Goal: Check status: Check status

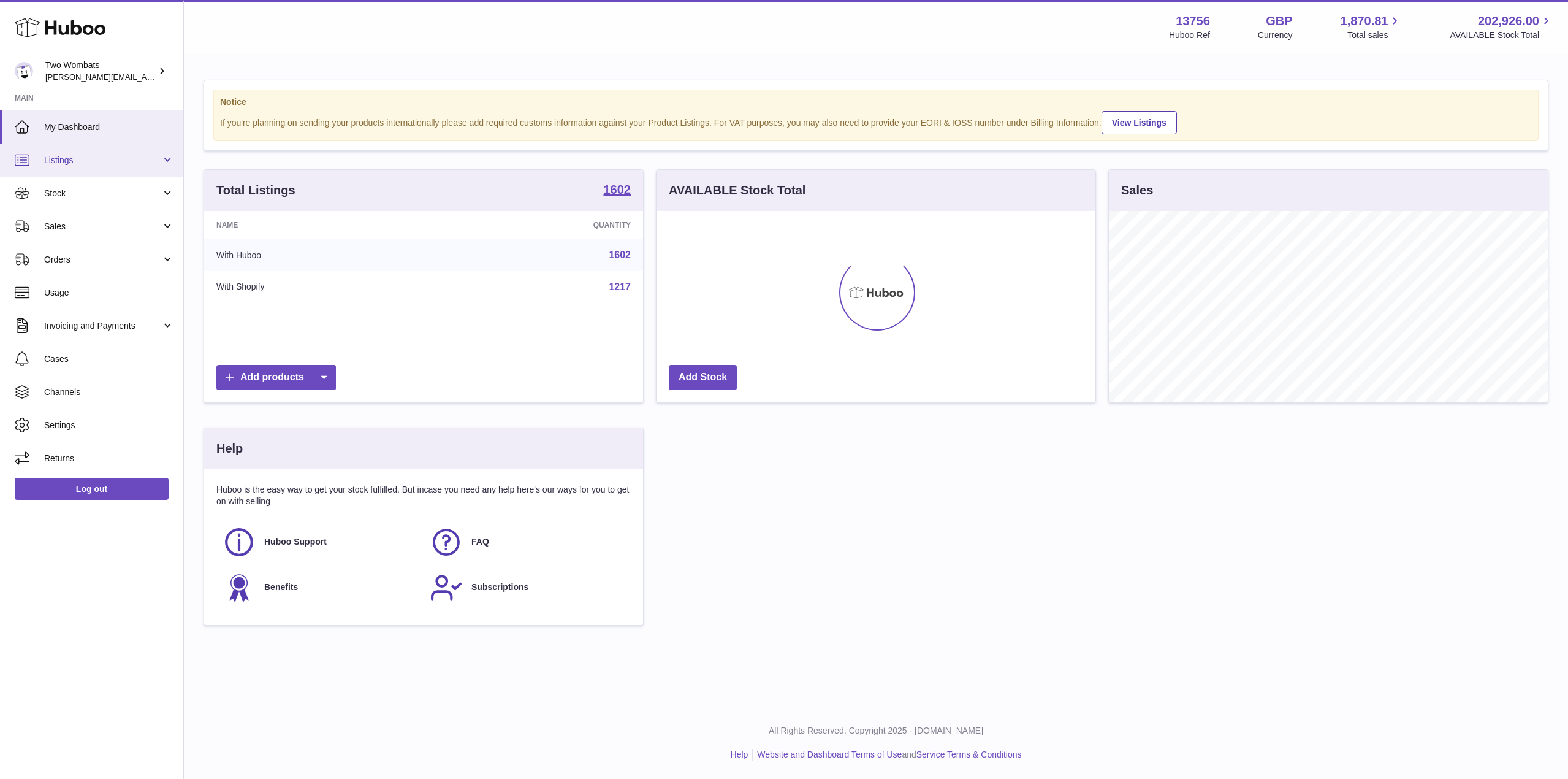
scroll to position [613152, 612611]
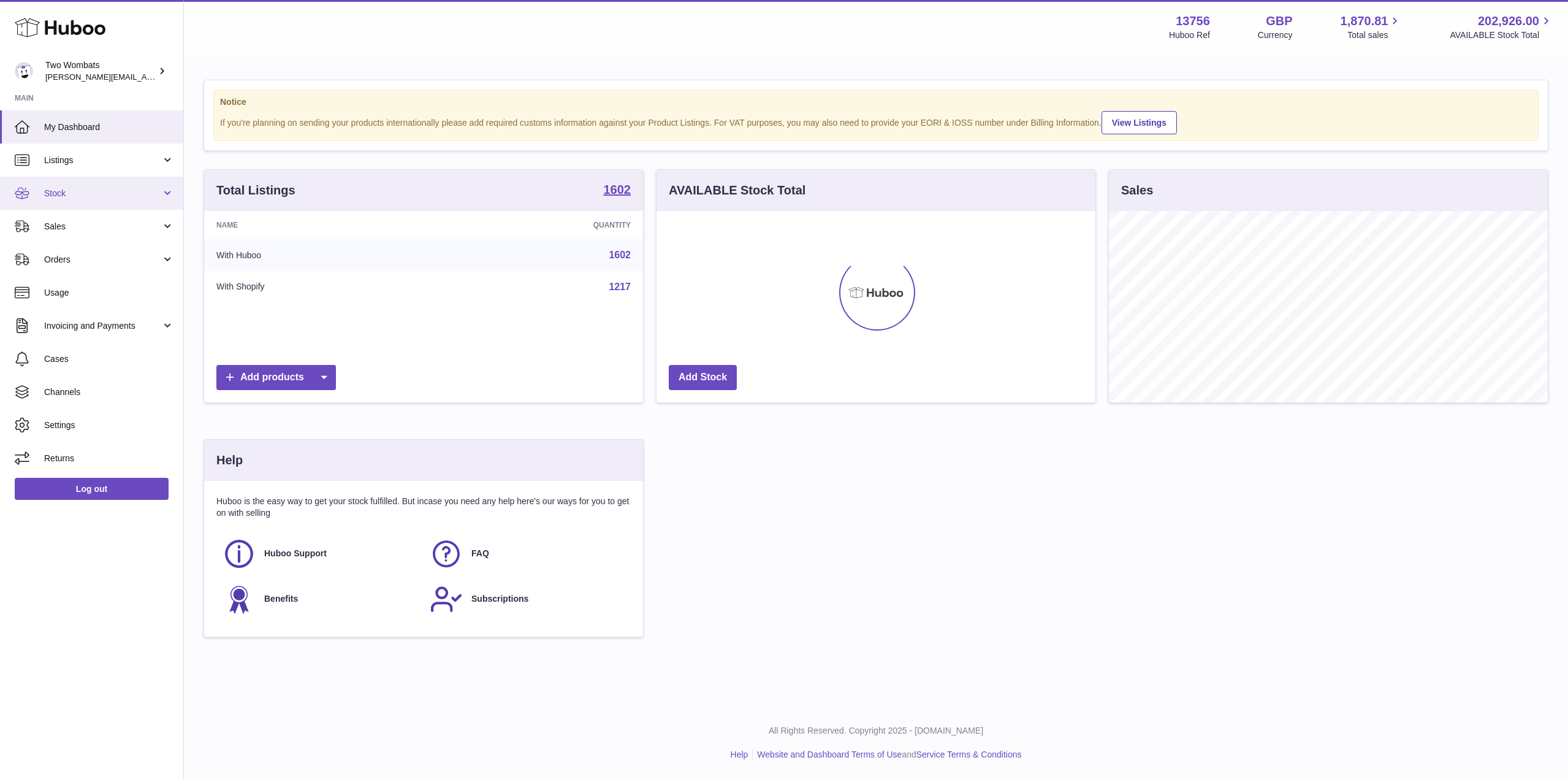
click at [133, 189] on span "Stock" at bounding box center [102, 193] width 117 height 11
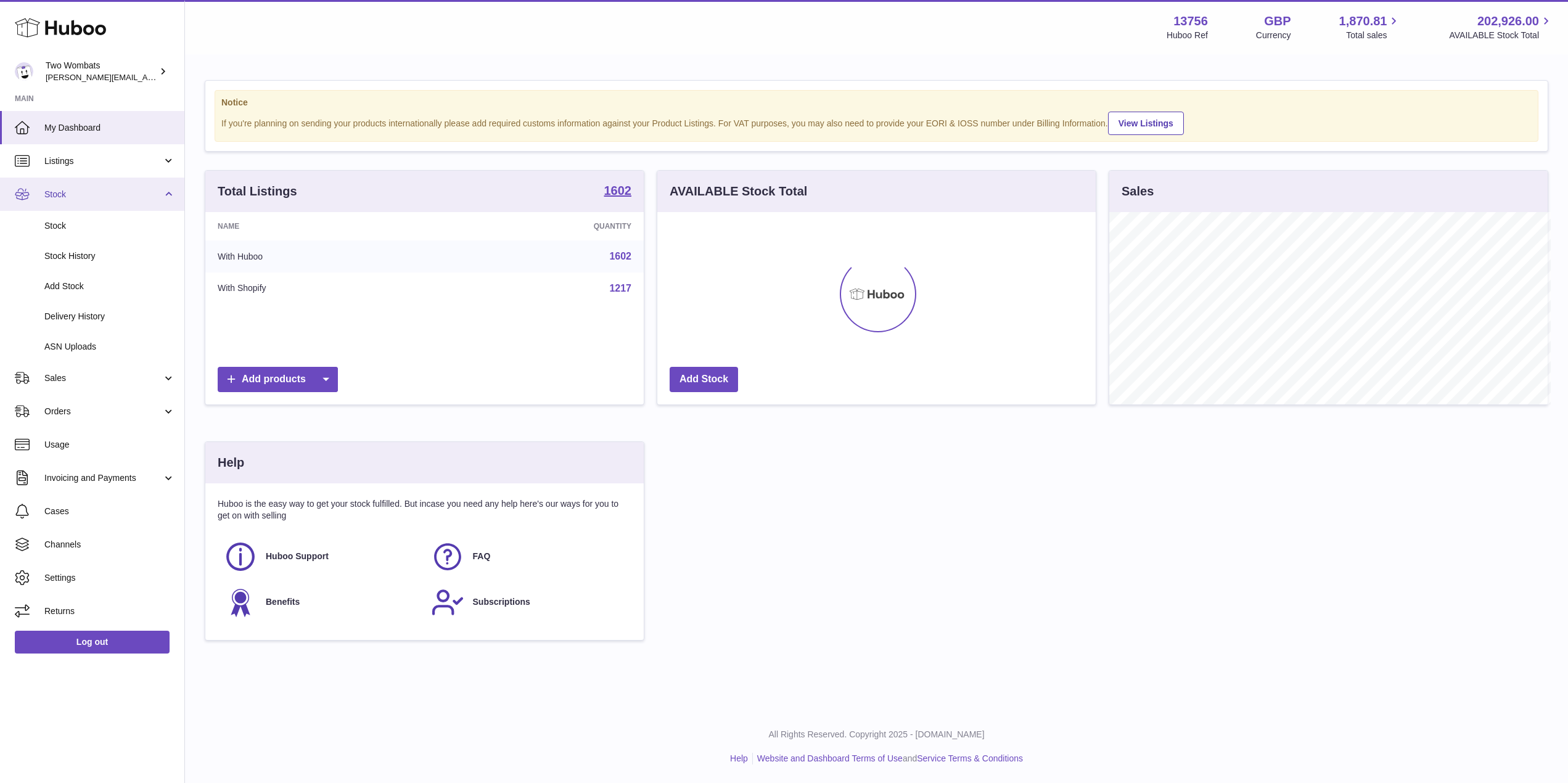
scroll to position [616300, 616091]
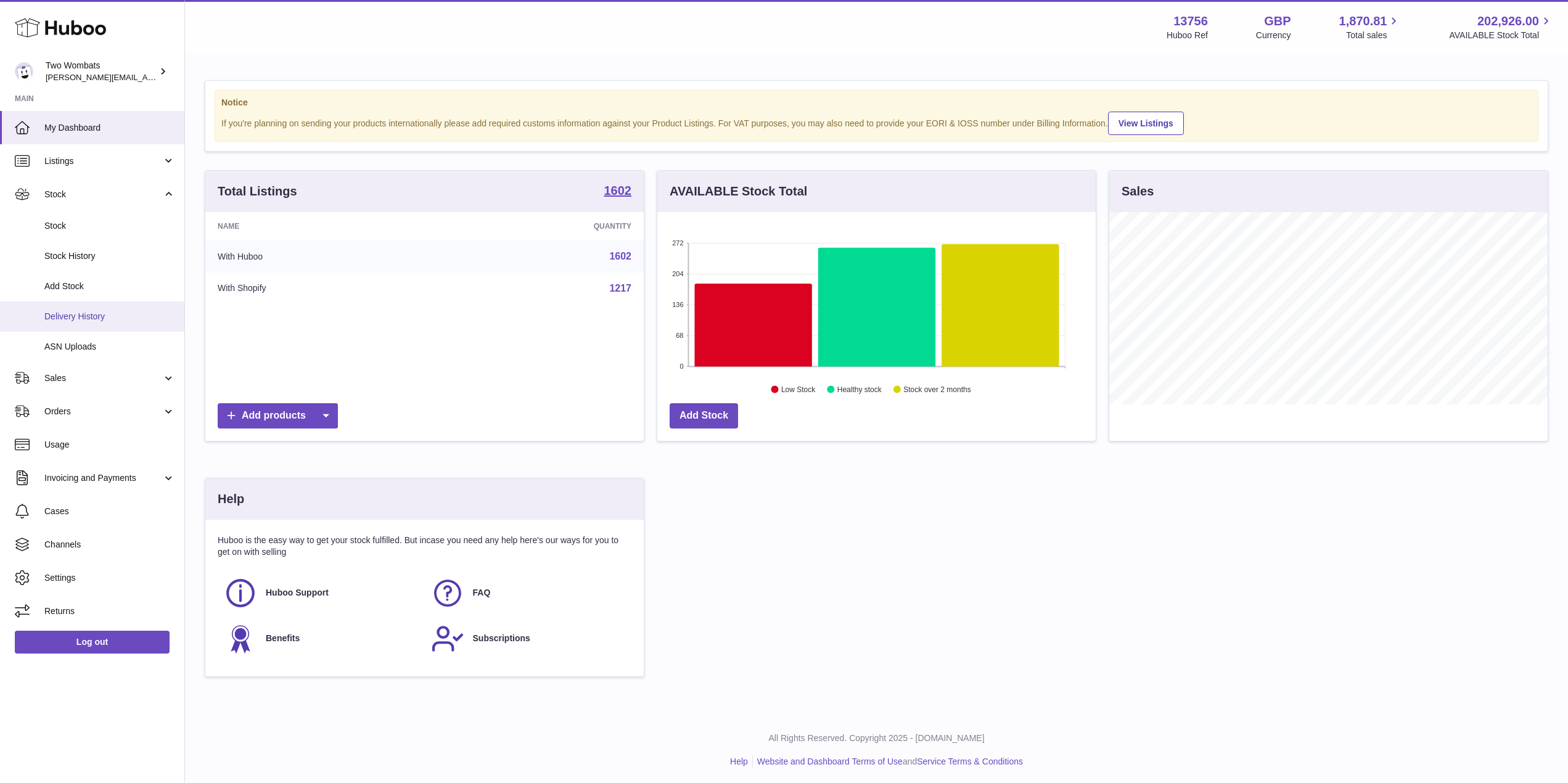
click at [86, 328] on link "Delivery History" at bounding box center [92, 317] width 184 height 31
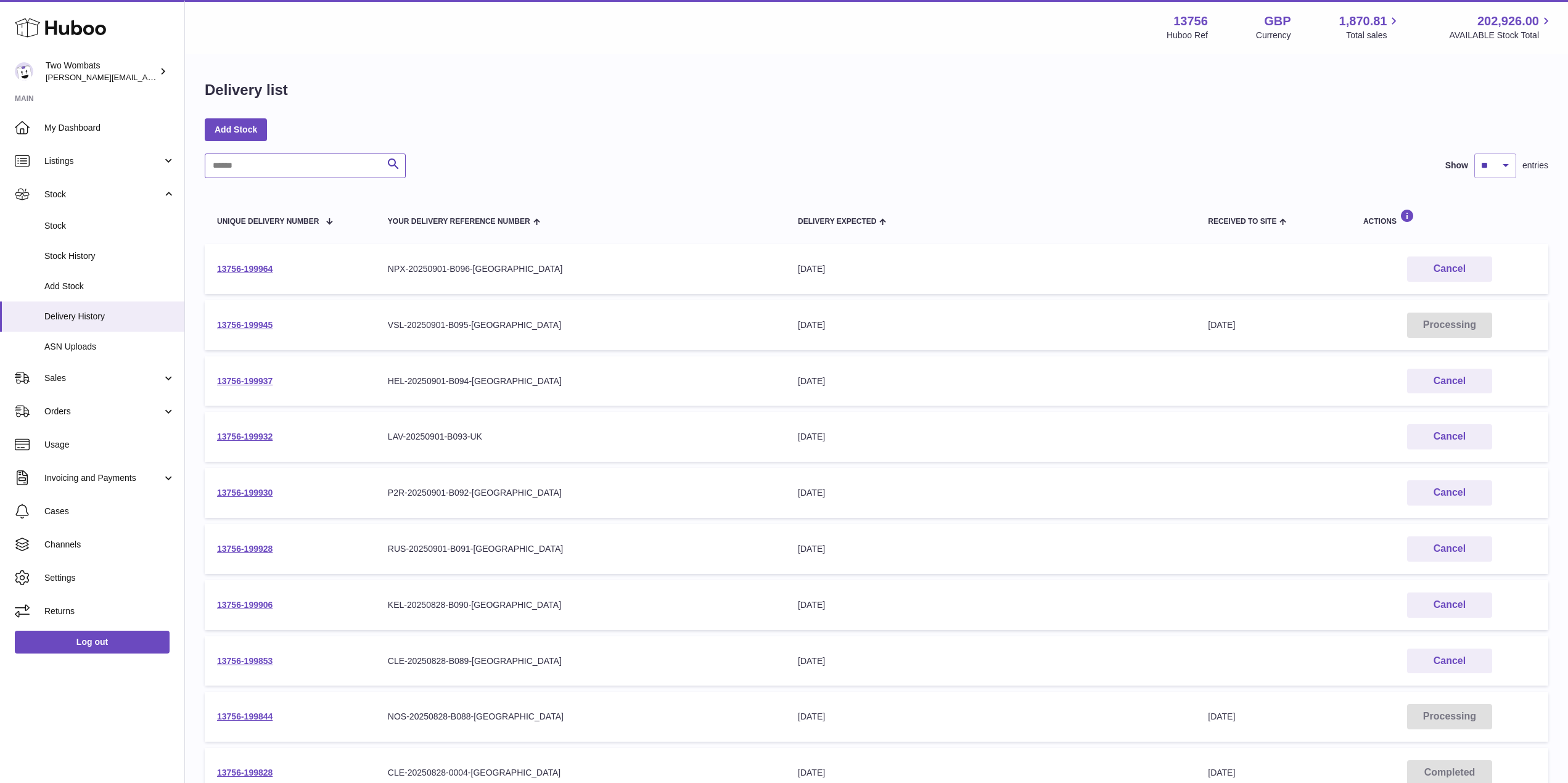
click at [290, 172] on input "text" at bounding box center [305, 166] width 201 height 25
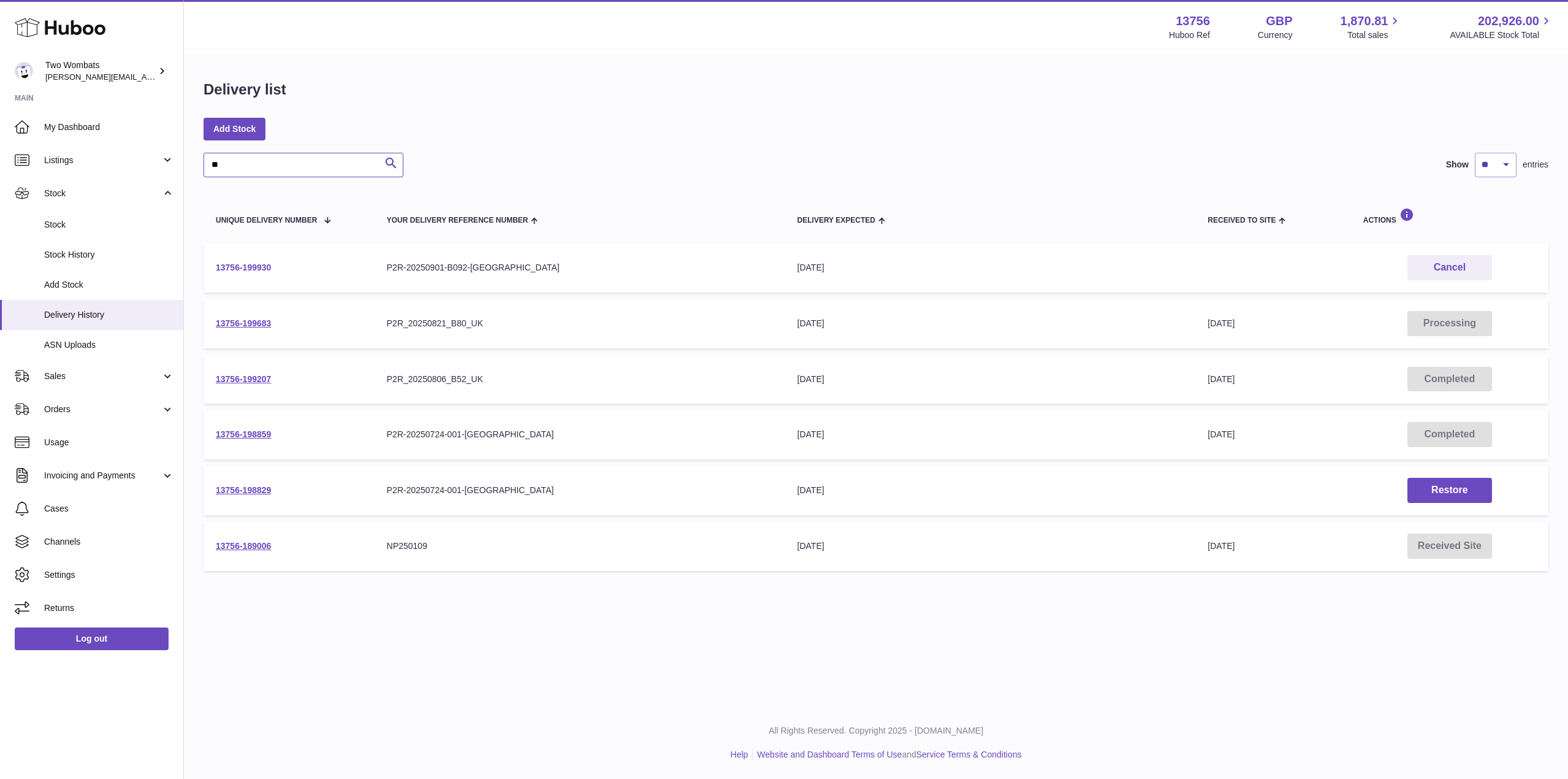
type input "**"
click at [244, 262] on link "13756-199930" at bounding box center [243, 267] width 55 height 10
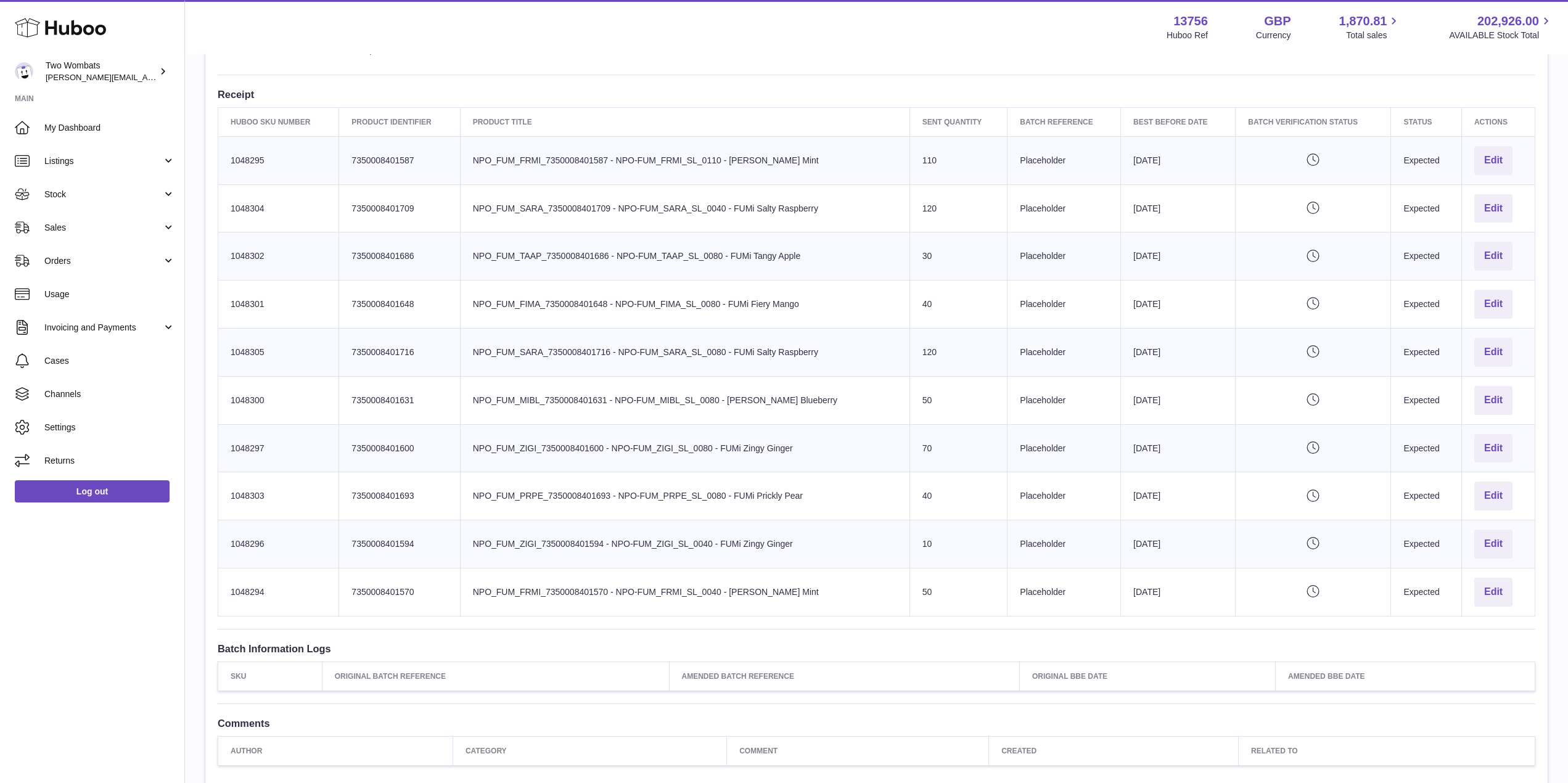
scroll to position [371, 0]
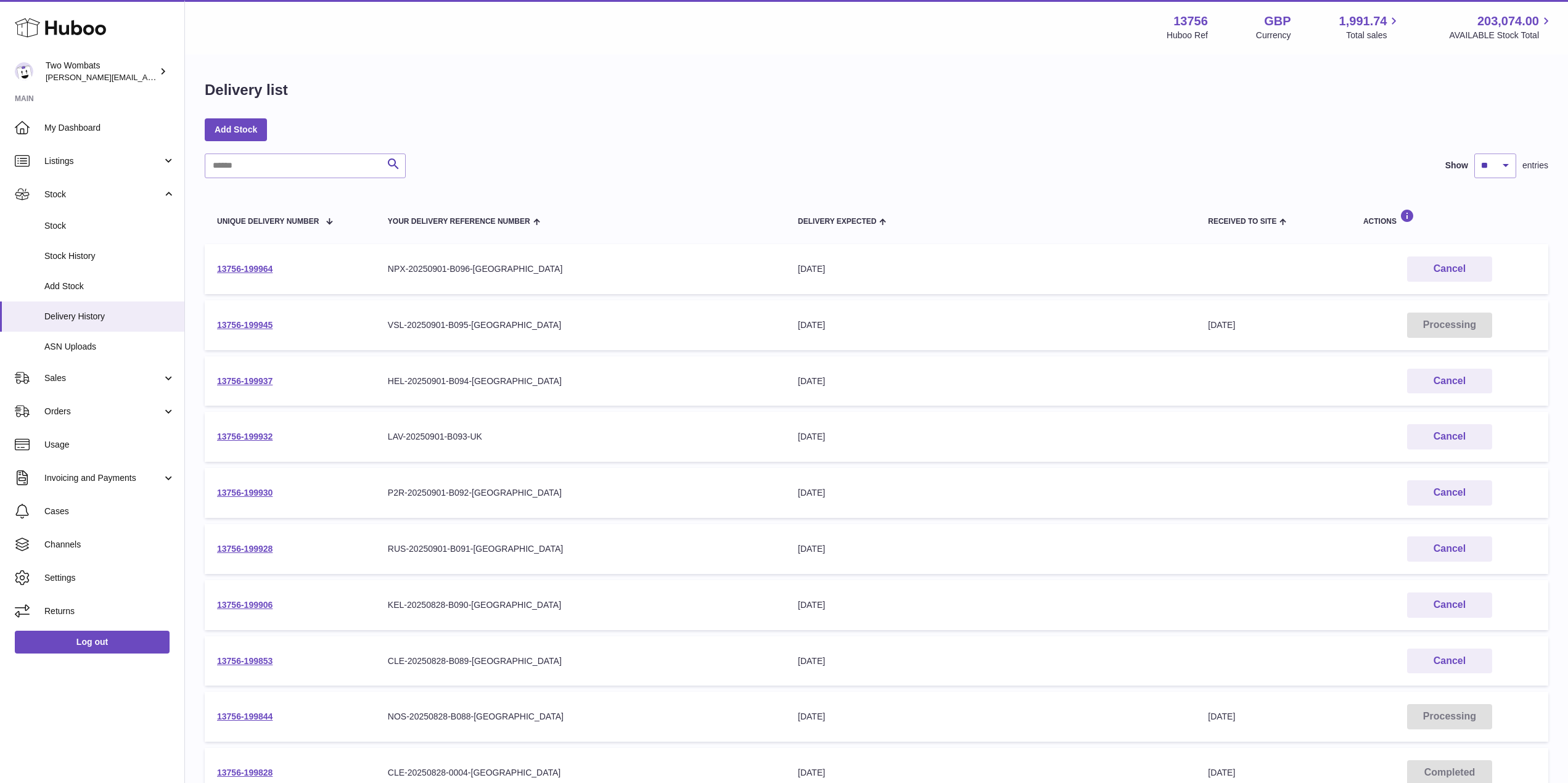
click at [258, 180] on div "Search Show ** ** ** *** entries Unique Delivery Number Your Delivery Reference…" at bounding box center [876, 490] width 1344 height 672
click at [240, 168] on input "text" at bounding box center [305, 166] width 201 height 25
type input "*"
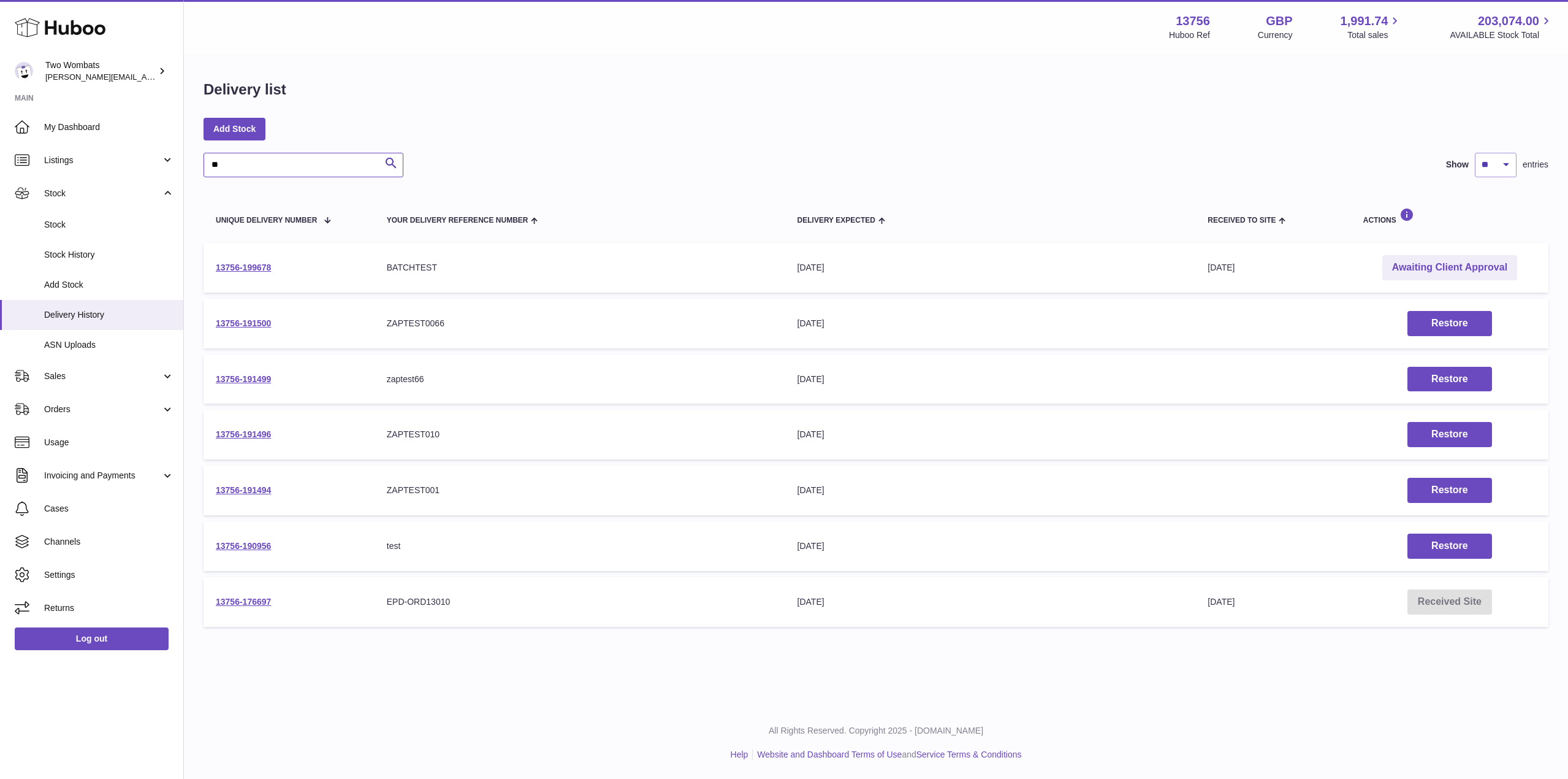
type input "*"
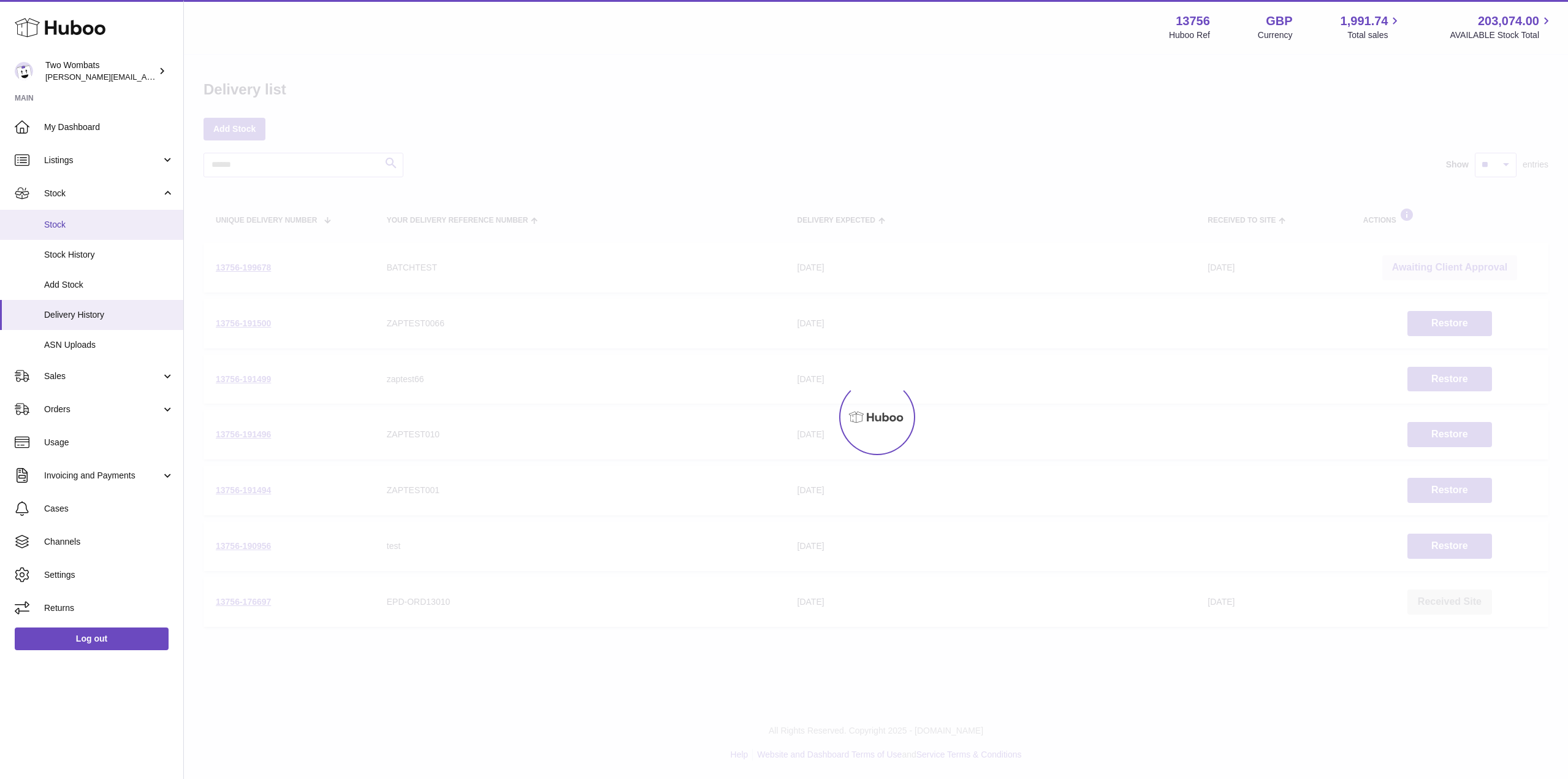
click at [82, 227] on span "Stock" at bounding box center [109, 224] width 130 height 11
click at [107, 164] on span "Listings" at bounding box center [102, 160] width 117 height 11
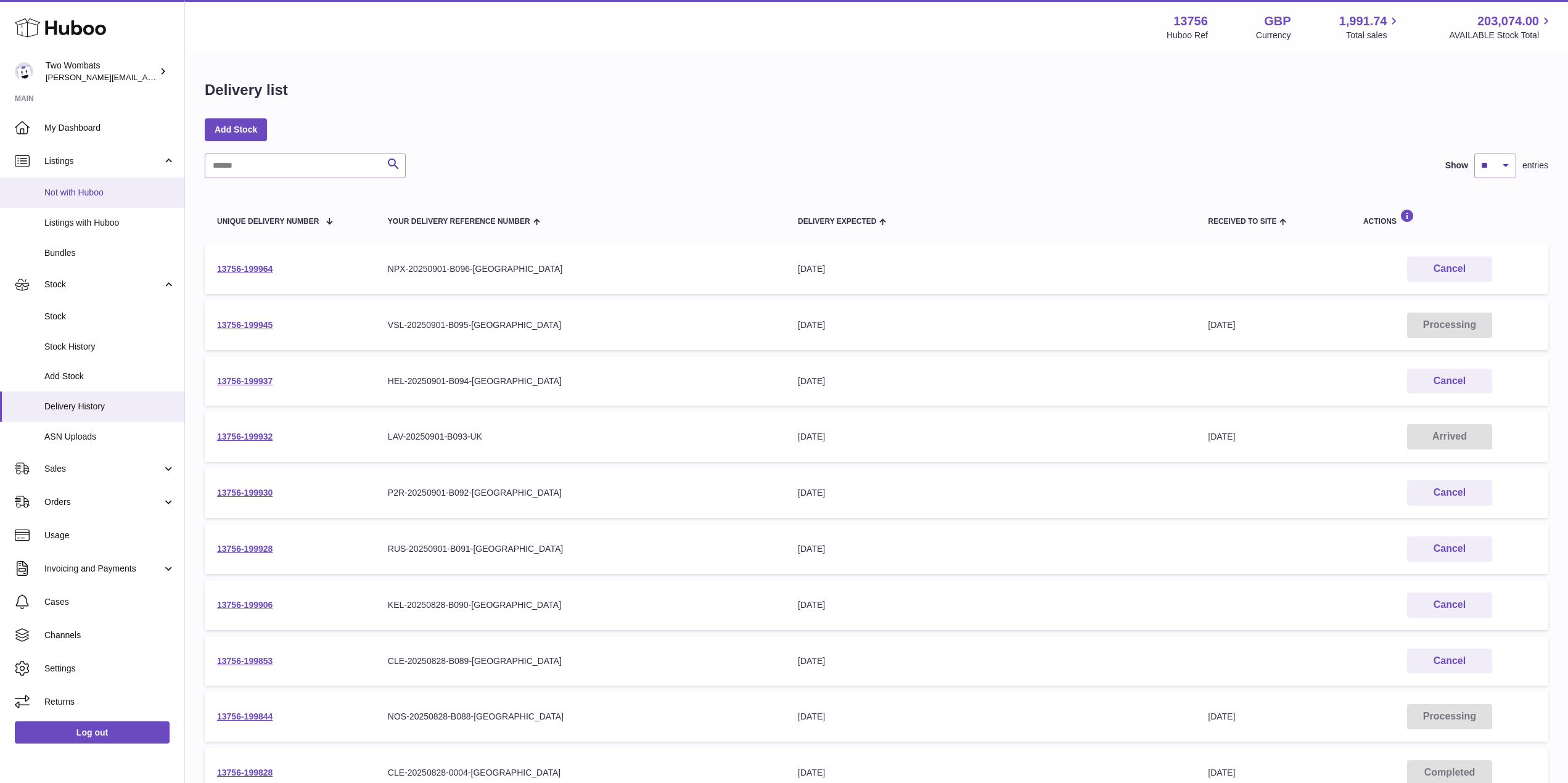
click at [102, 192] on span "Not with Huboo" at bounding box center [110, 193] width 131 height 11
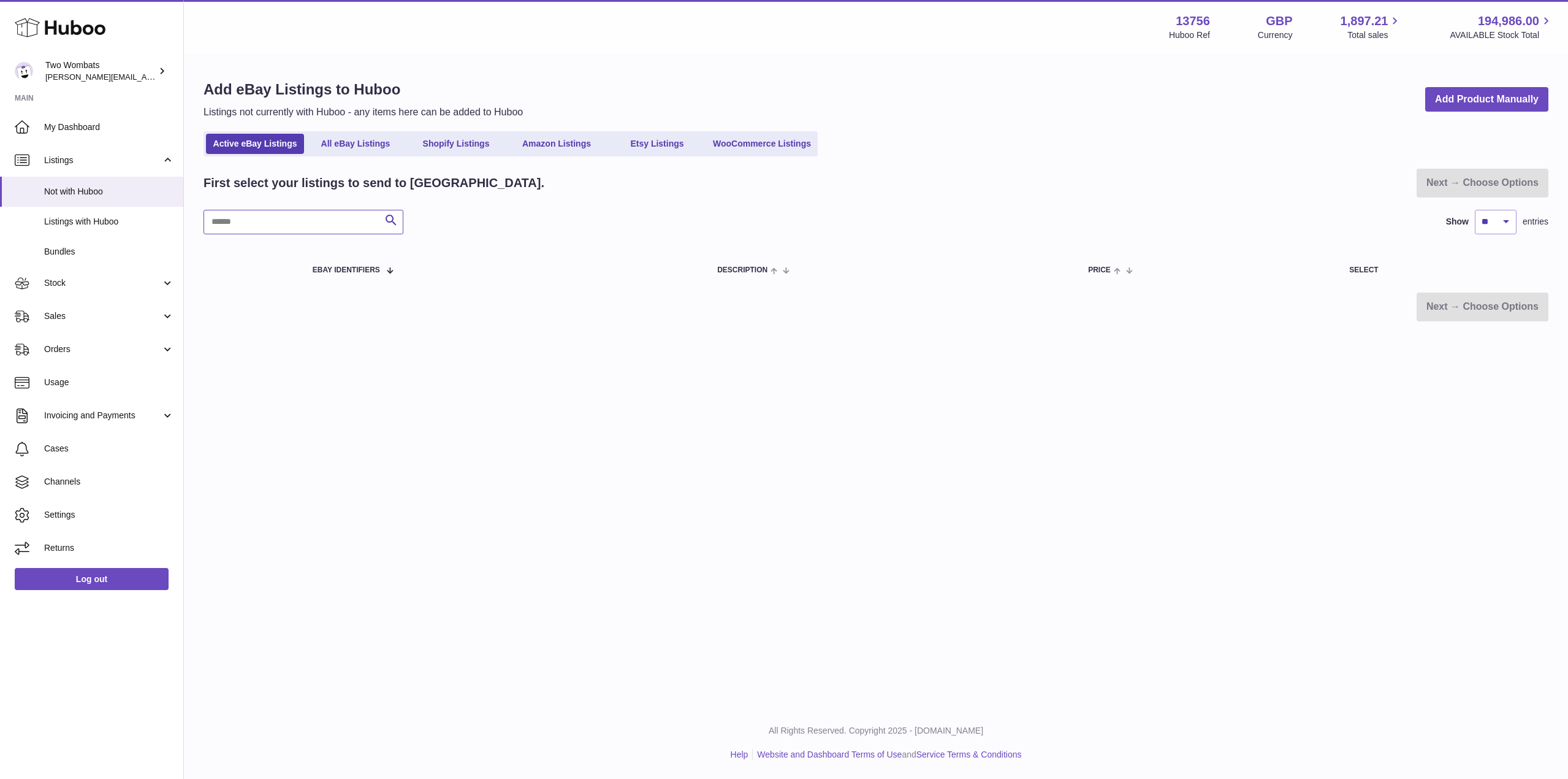
click at [274, 212] on input "text" at bounding box center [303, 222] width 200 height 25
type input "***"
click at [113, 276] on link "Stock" at bounding box center [92, 283] width 183 height 33
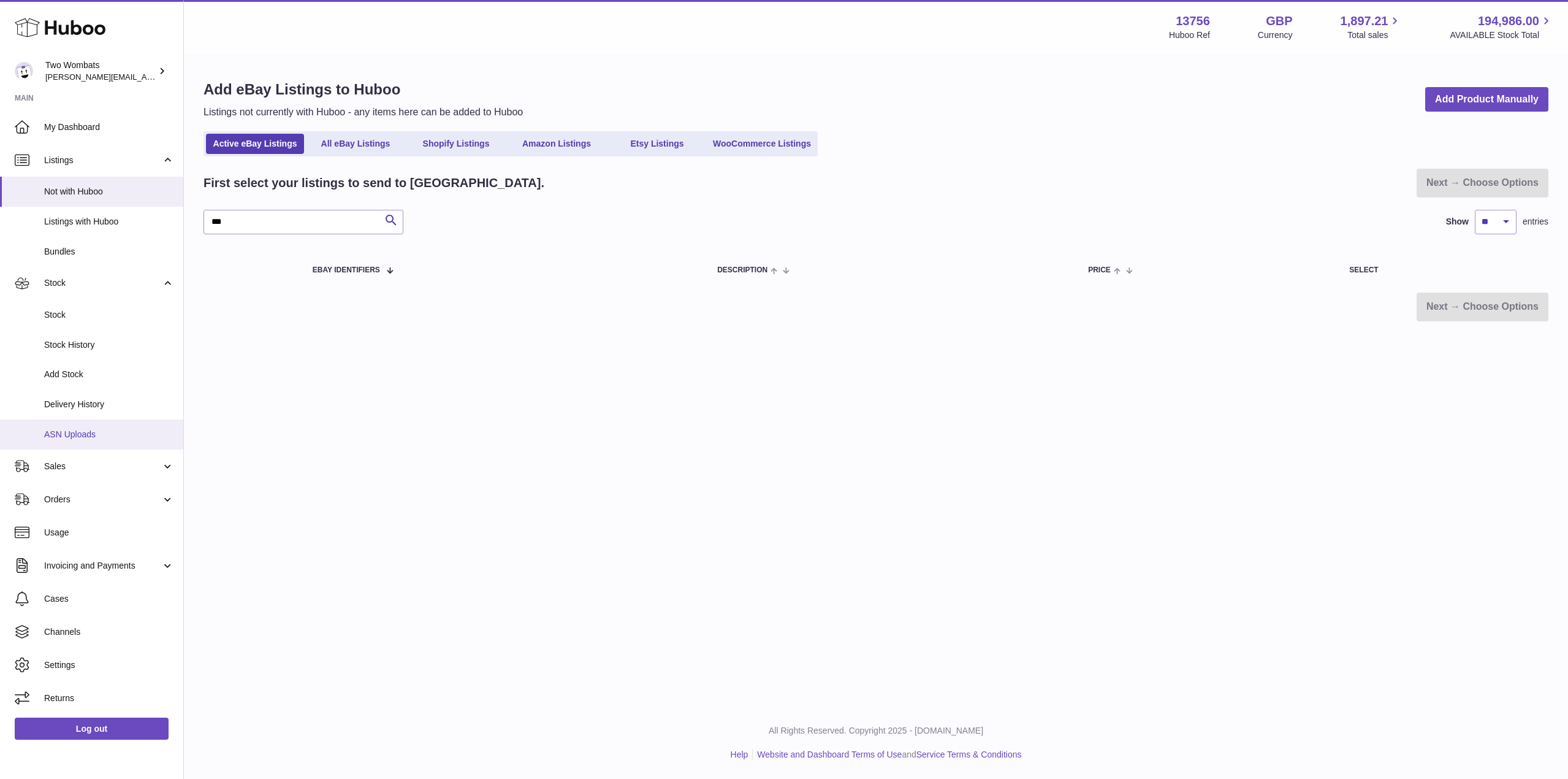
click at [99, 433] on span "ASN Uploads" at bounding box center [109, 434] width 130 height 11
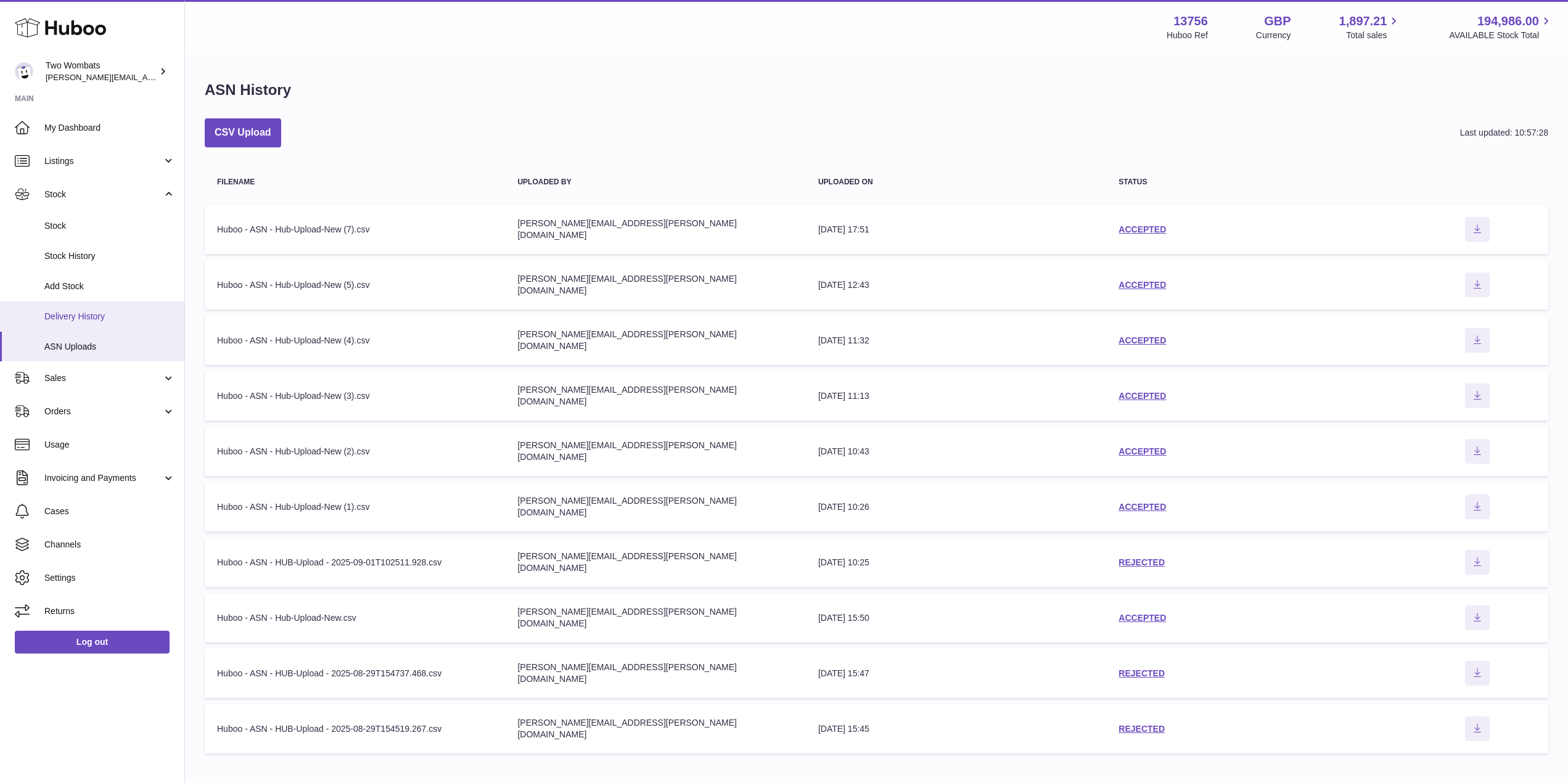
click at [113, 318] on span "Delivery History" at bounding box center [110, 317] width 131 height 11
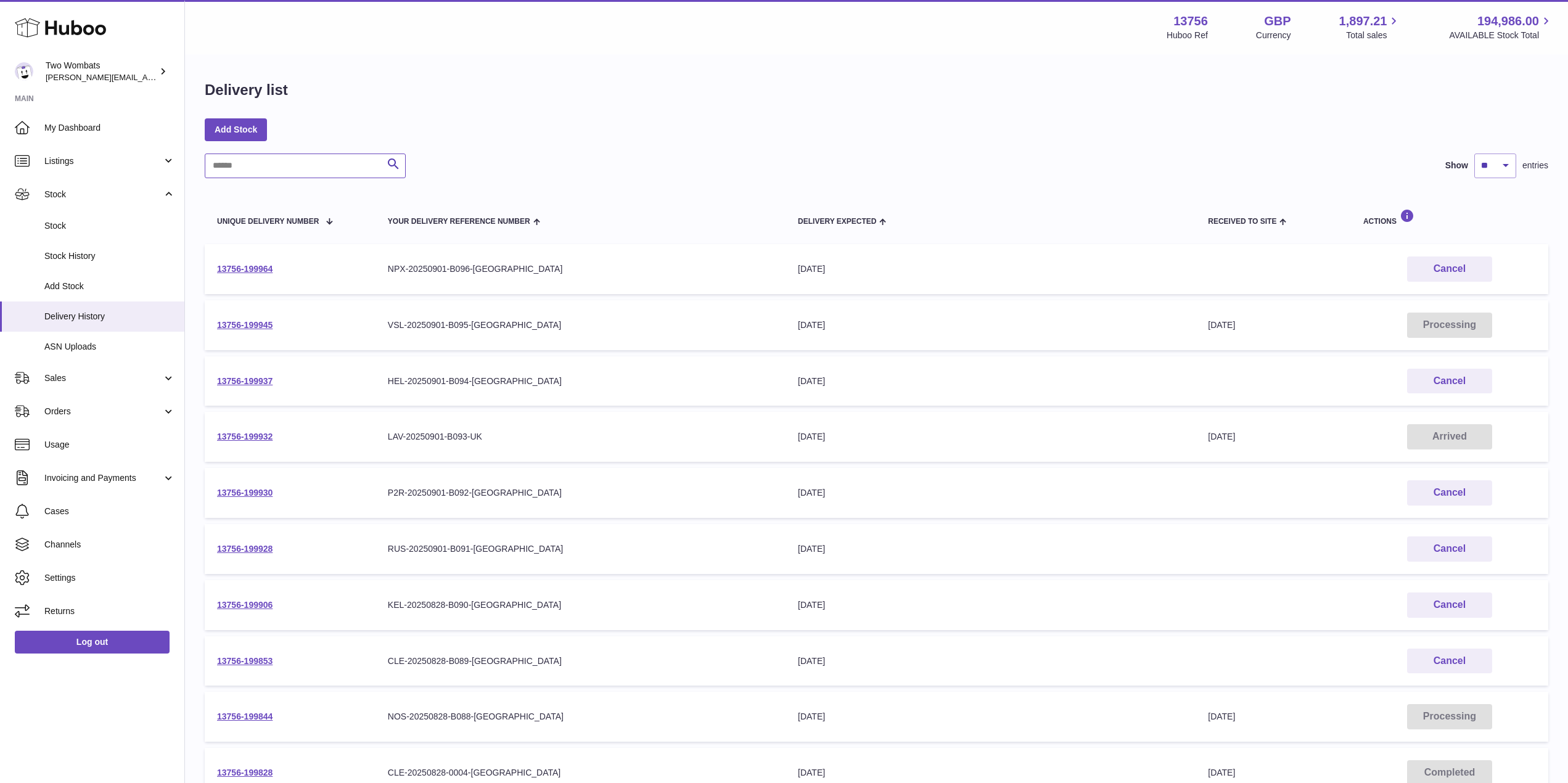
click at [262, 161] on input "text" at bounding box center [305, 166] width 201 height 25
paste input "**********"
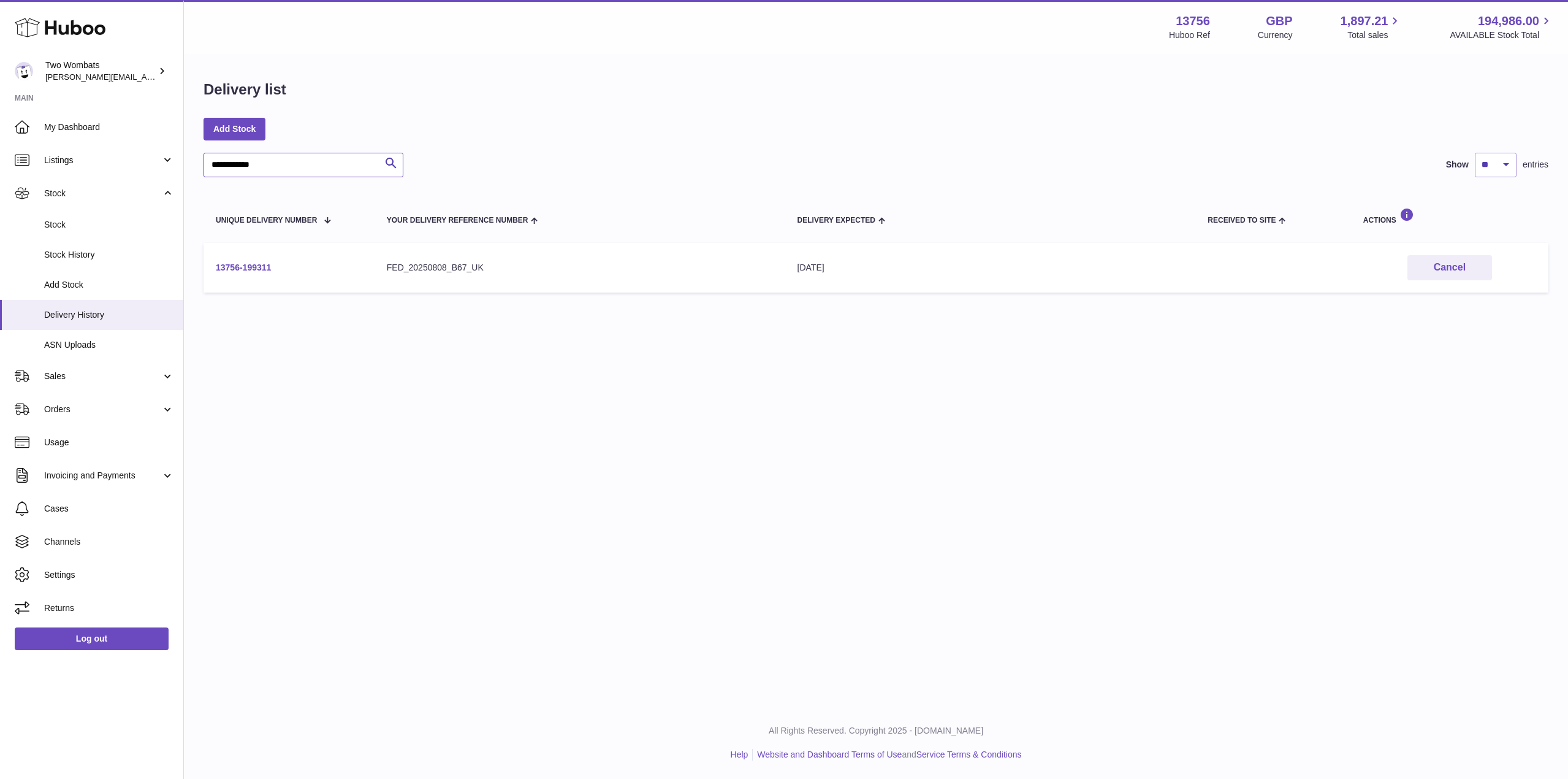
type input "**********"
click at [252, 266] on link "13756-199311" at bounding box center [243, 267] width 55 height 10
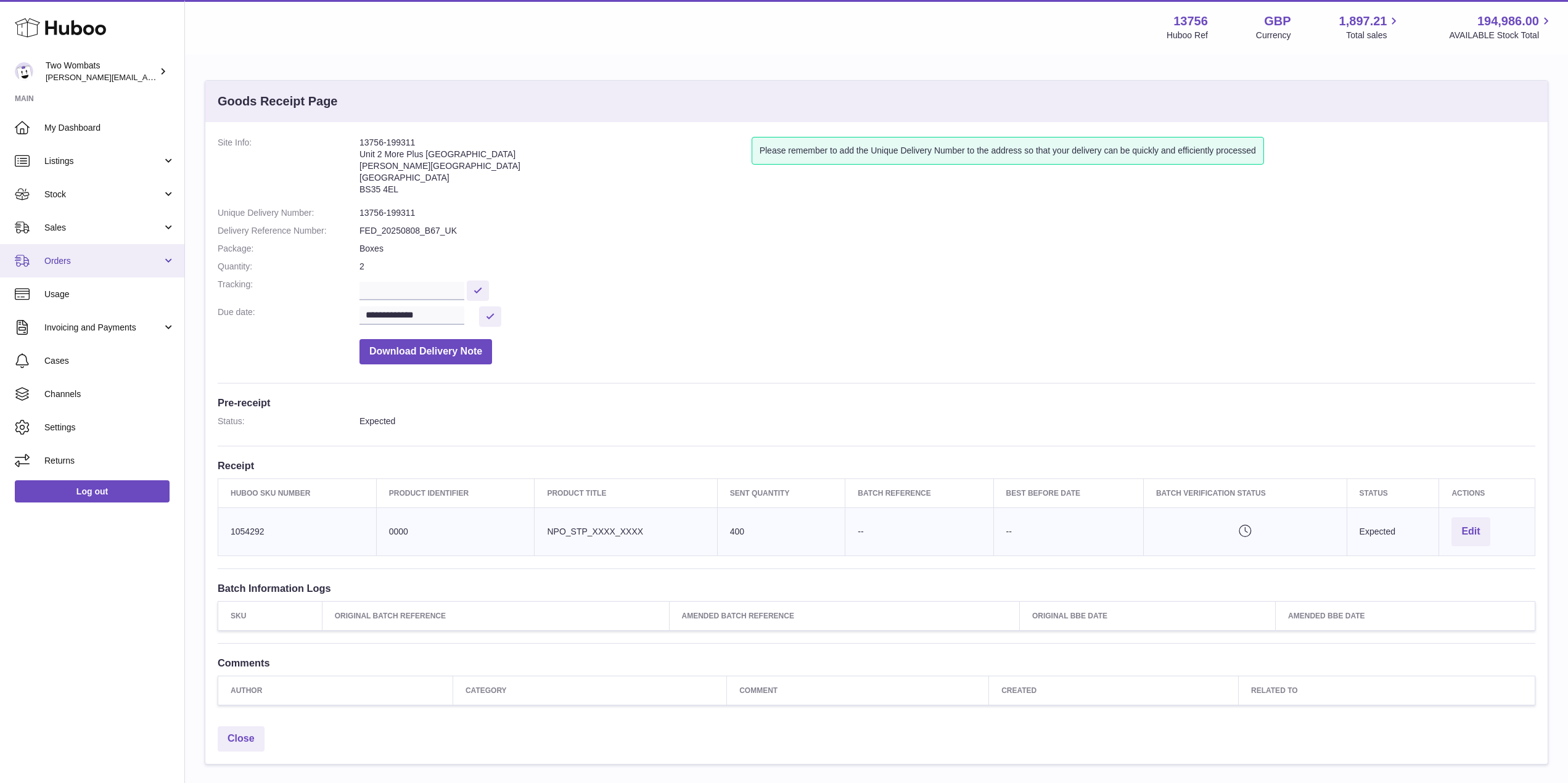
click at [163, 257] on link "Orders" at bounding box center [92, 261] width 184 height 33
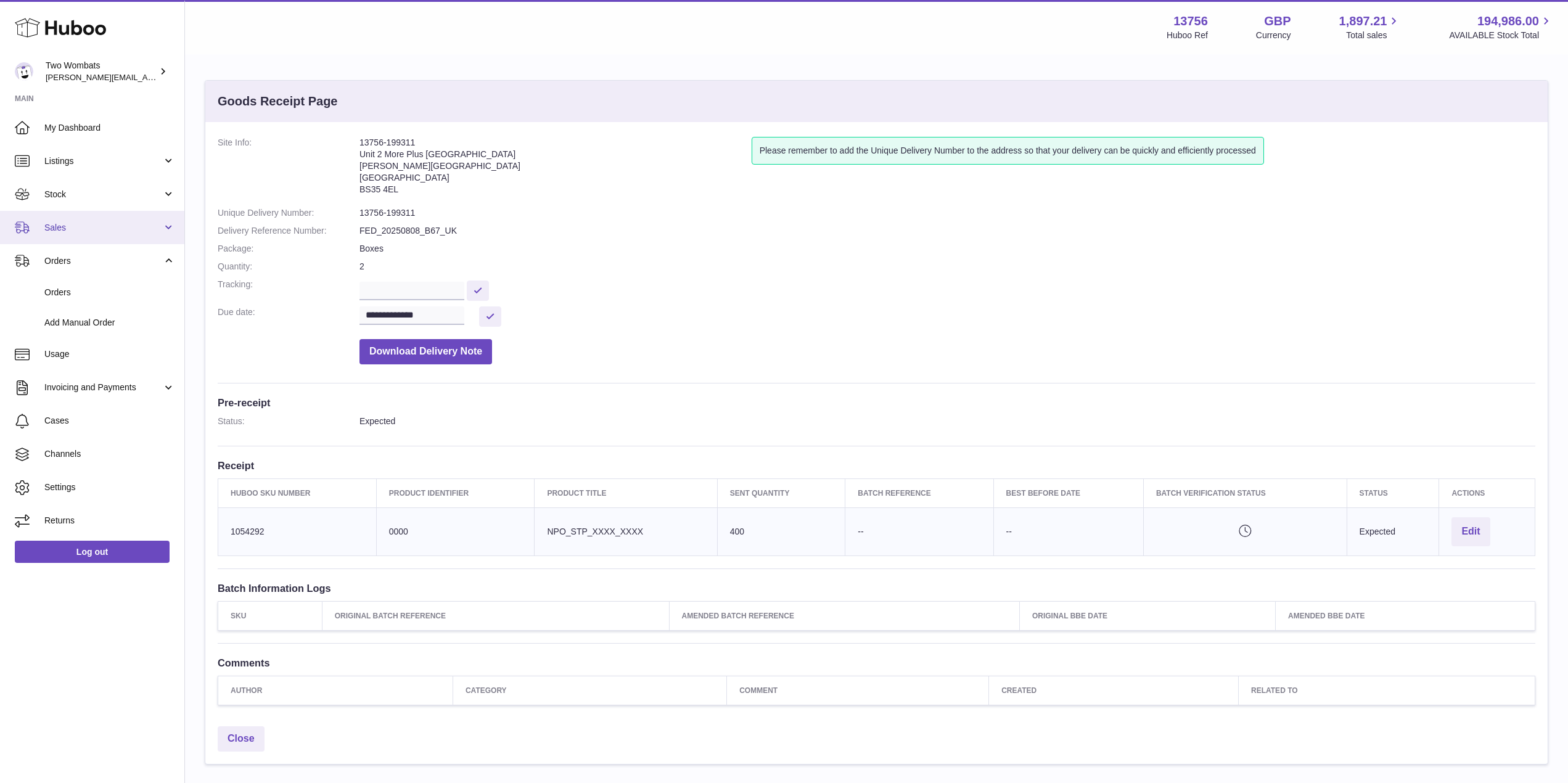
click at [164, 236] on link "Sales" at bounding box center [92, 228] width 184 height 33
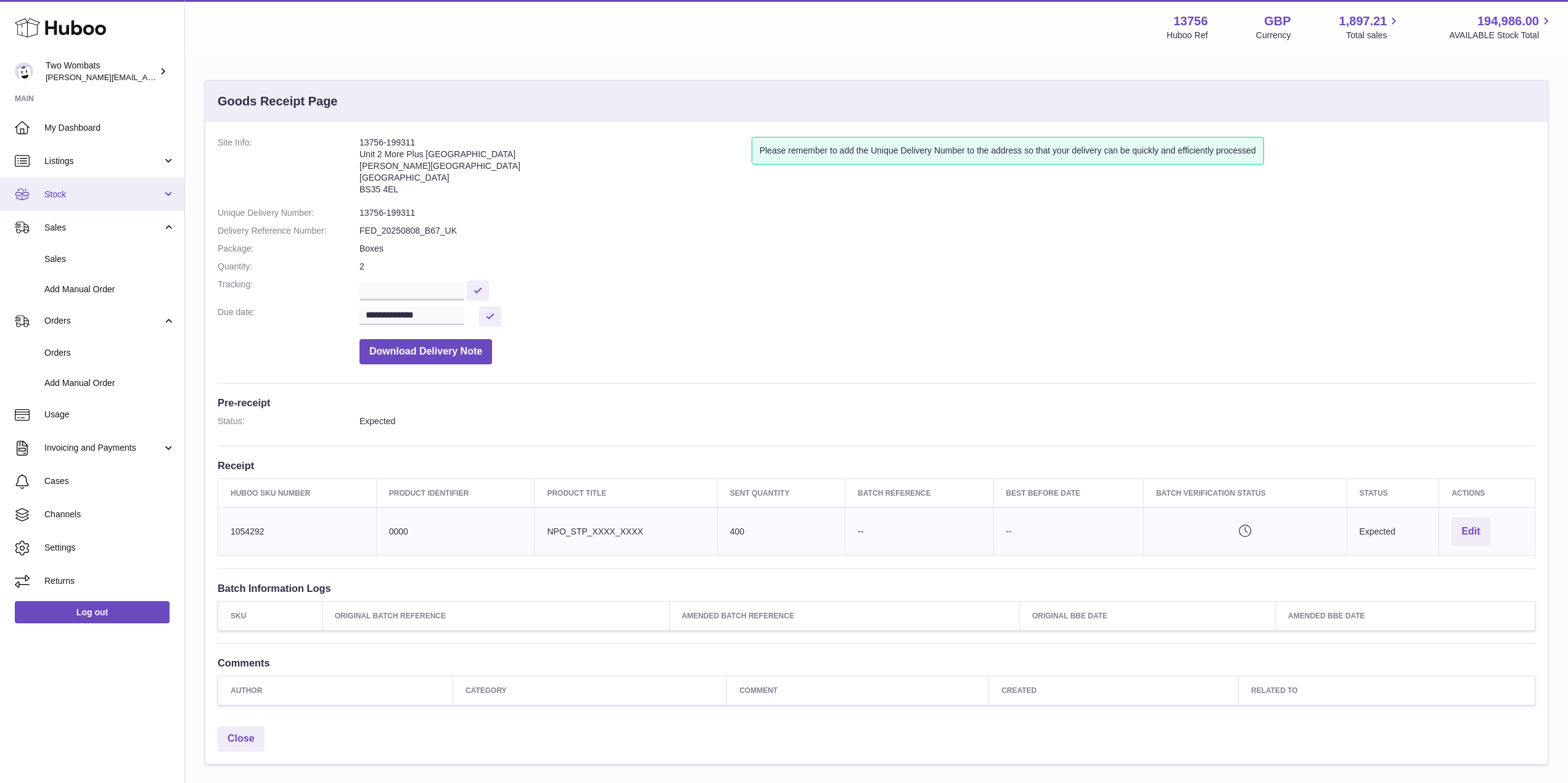
click at [156, 193] on span "Stock" at bounding box center [103, 194] width 118 height 11
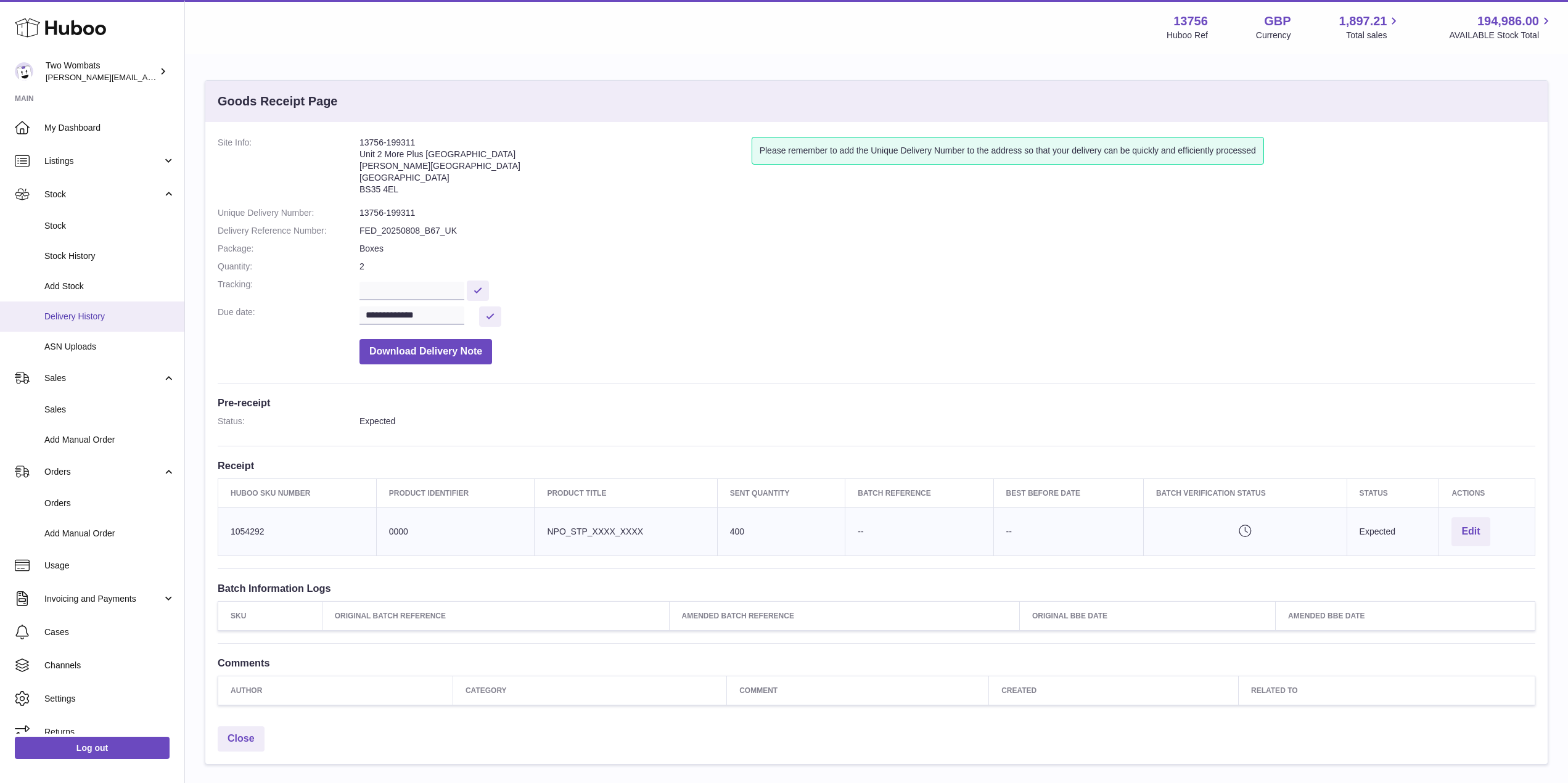
click at [82, 311] on span "Delivery History" at bounding box center [110, 317] width 131 height 11
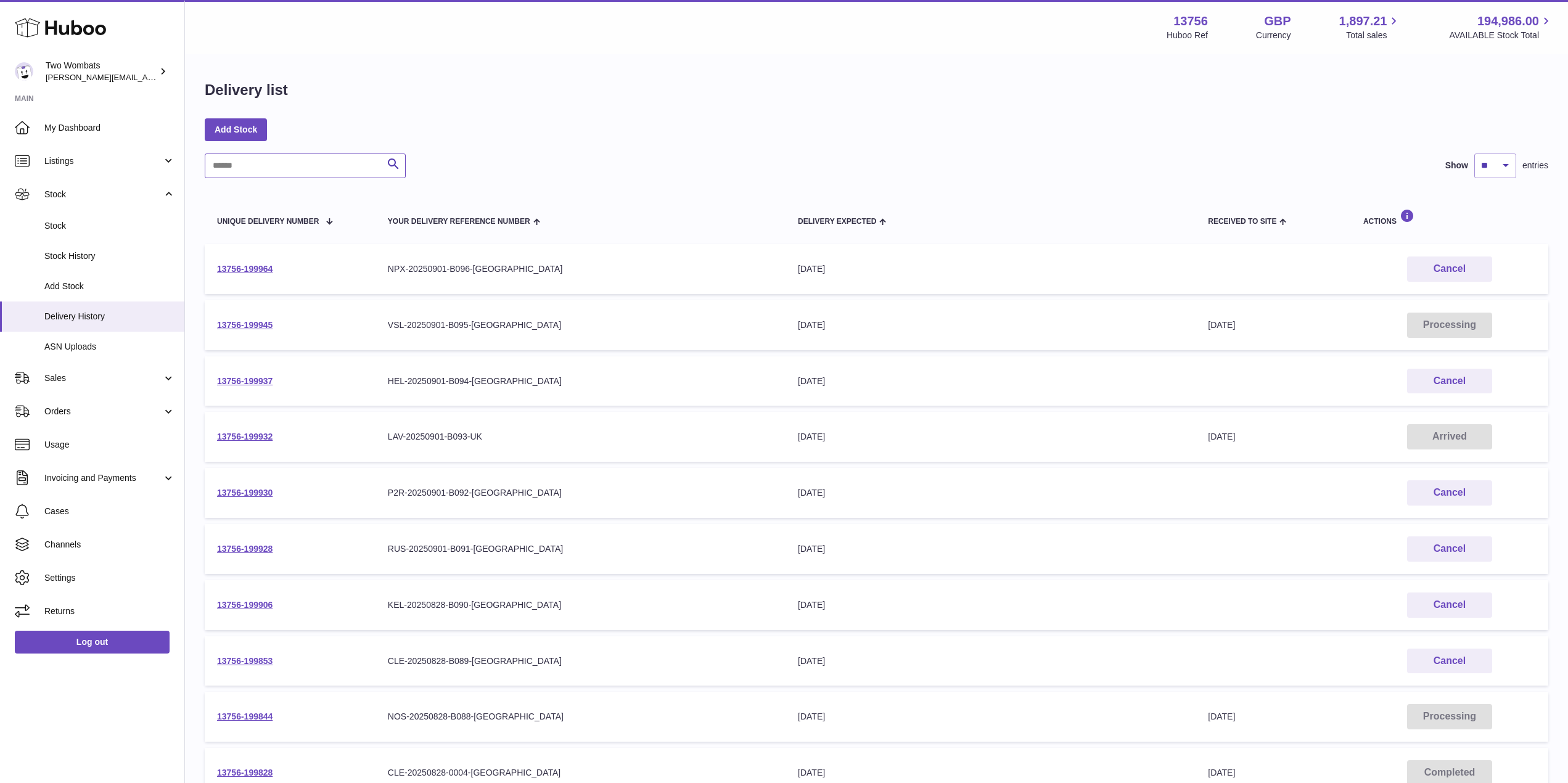
click at [249, 167] on input "text" at bounding box center [305, 166] width 201 height 25
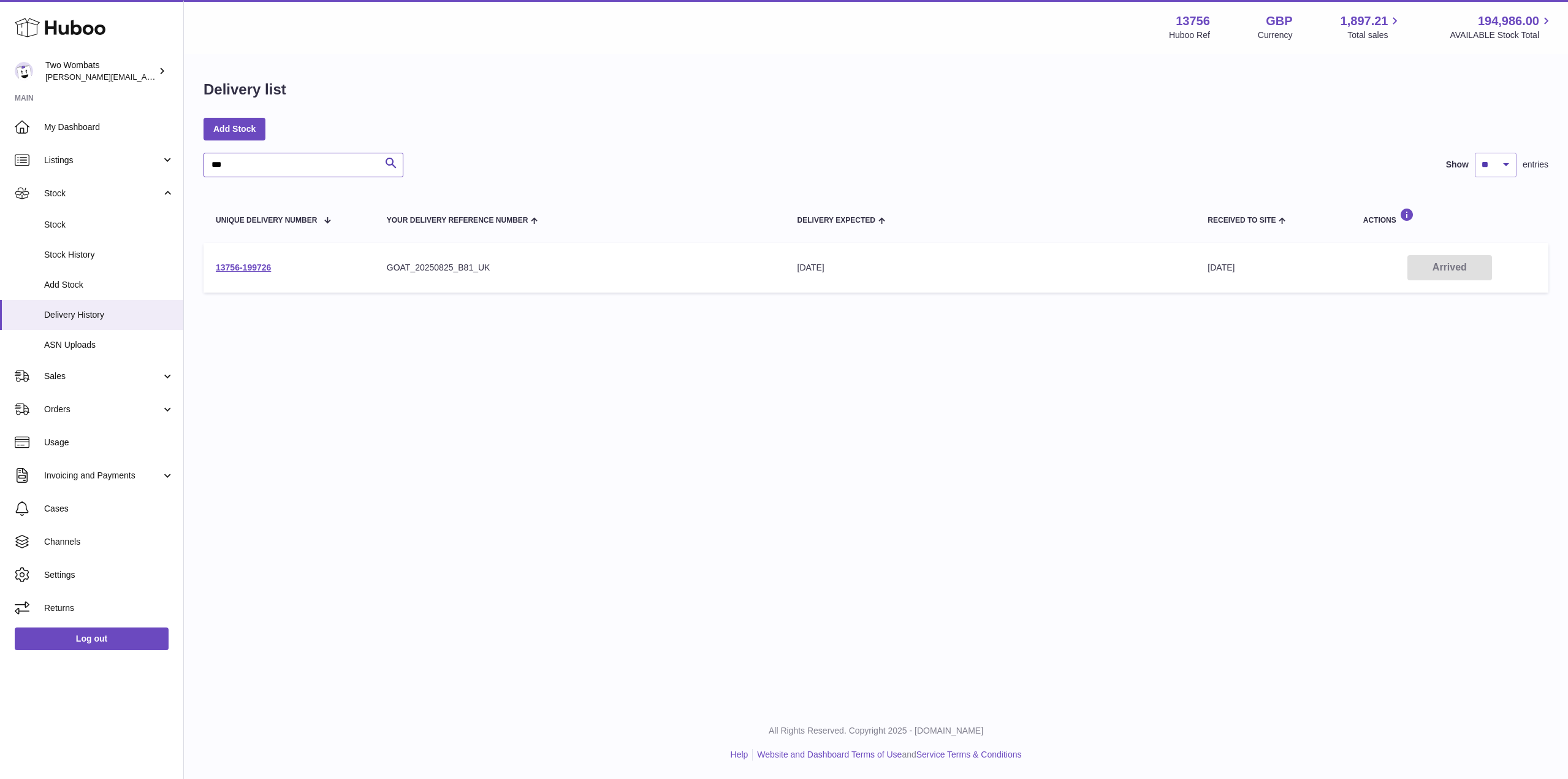
type input "***"
click at [245, 260] on td "13756-199726" at bounding box center [289, 267] width 171 height 50
click at [250, 269] on link "13756-199726" at bounding box center [243, 267] width 55 height 10
